Goal: Task Accomplishment & Management: Manage account settings

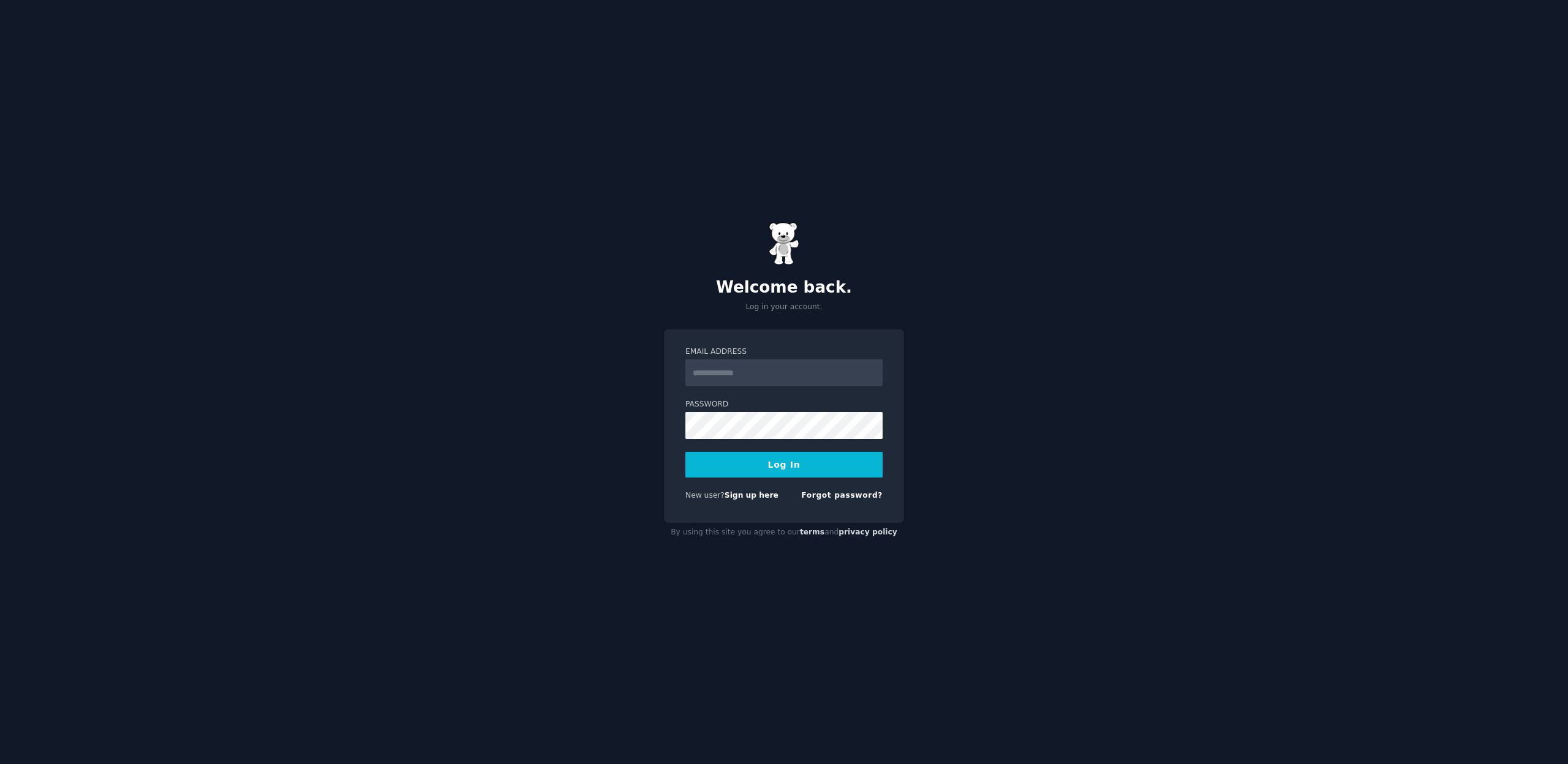
click at [703, 378] on input "Email Address" at bounding box center [784, 372] width 197 height 27
type input "**********"
click at [685, 452] on button "Log In" at bounding box center [784, 465] width 197 height 26
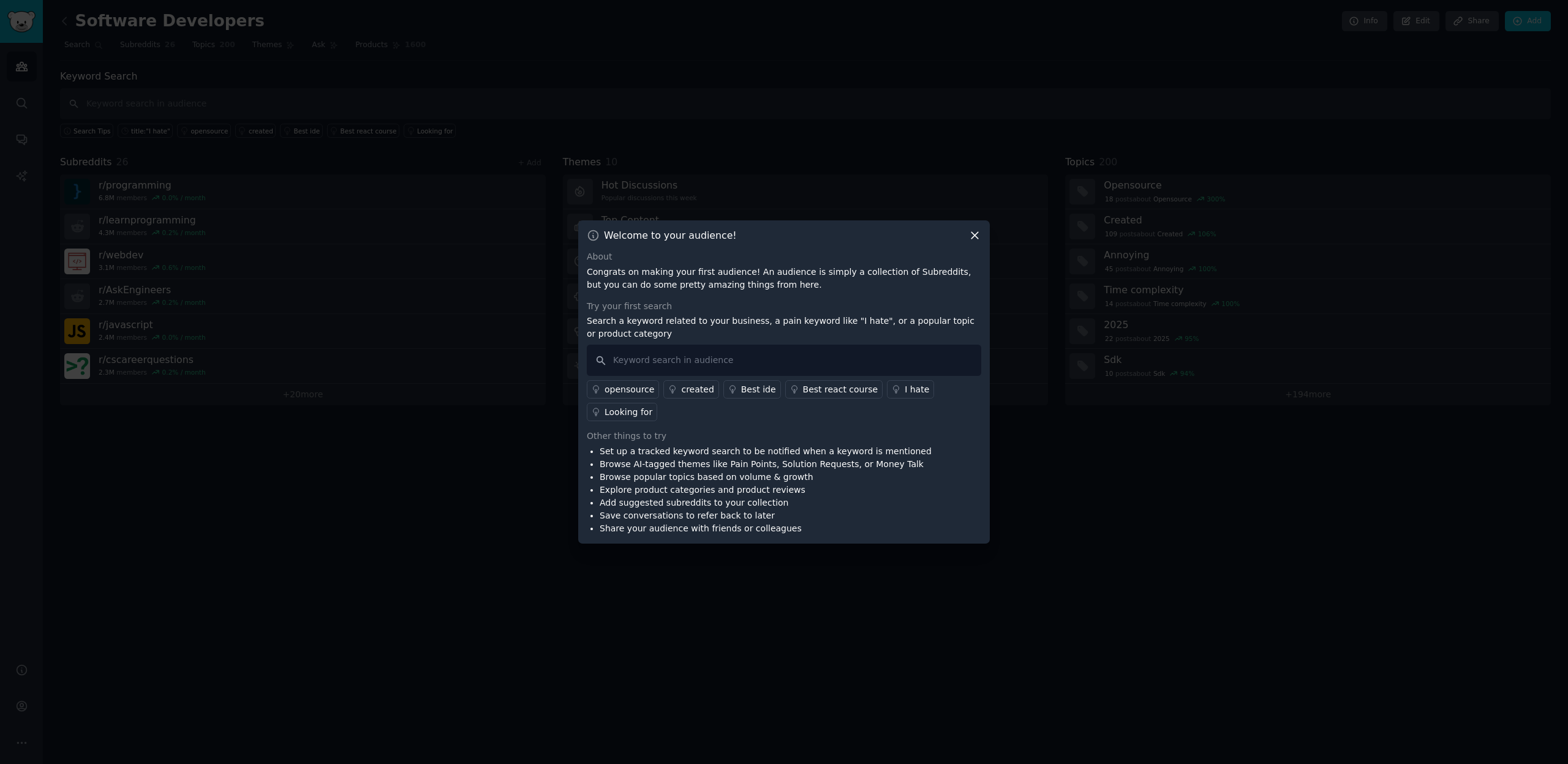
click at [977, 235] on icon at bounding box center [974, 235] width 13 height 13
